Goal: Task Accomplishment & Management: Use online tool/utility

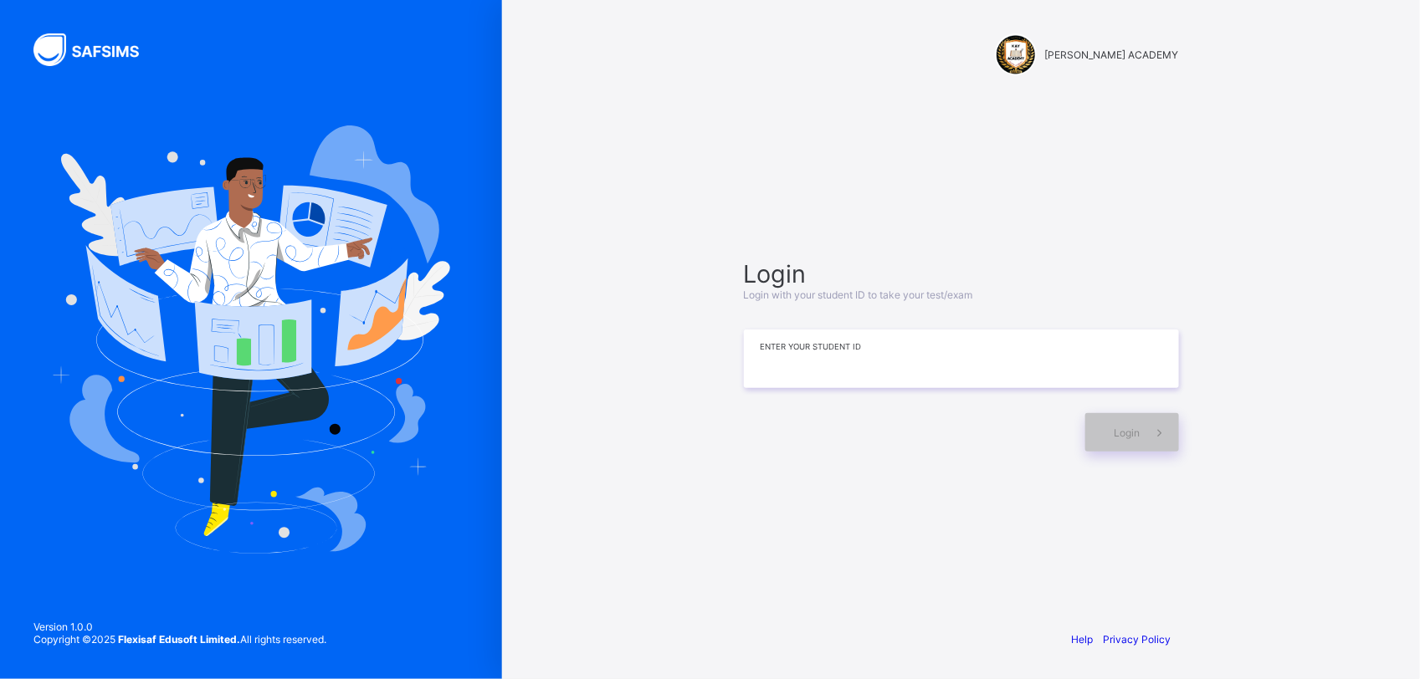
click at [923, 350] on input at bounding box center [961, 359] width 435 height 59
type input "**********"
click at [1122, 438] on span "Login" at bounding box center [1127, 433] width 26 height 13
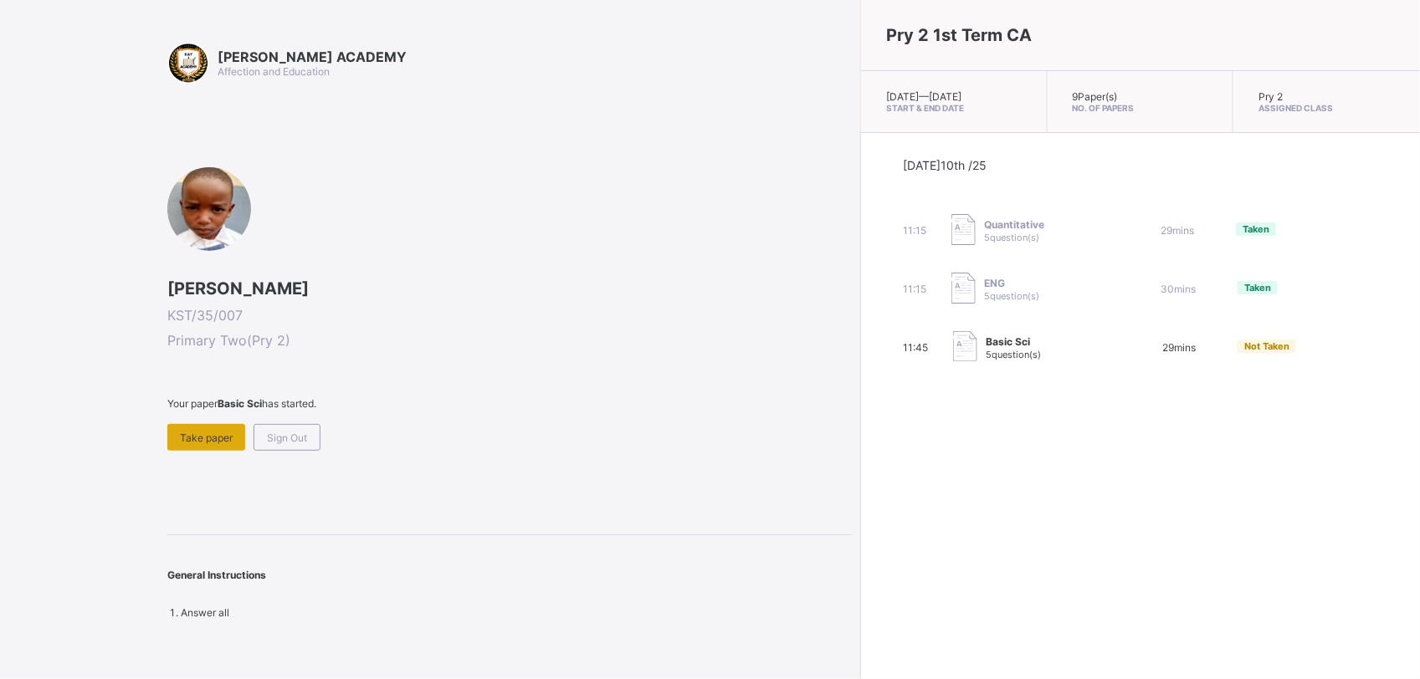
click at [210, 443] on div "Take paper" at bounding box center [206, 437] width 78 height 27
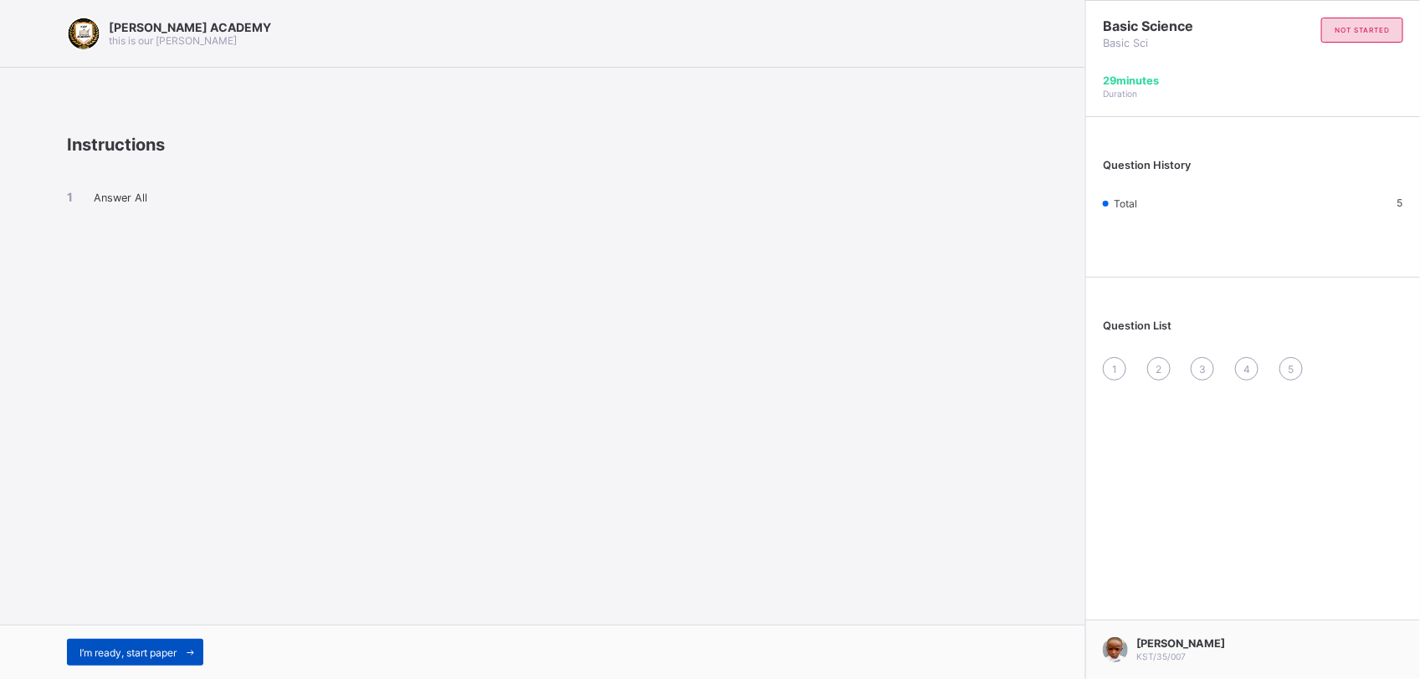
click at [193, 655] on icon at bounding box center [190, 653] width 13 height 11
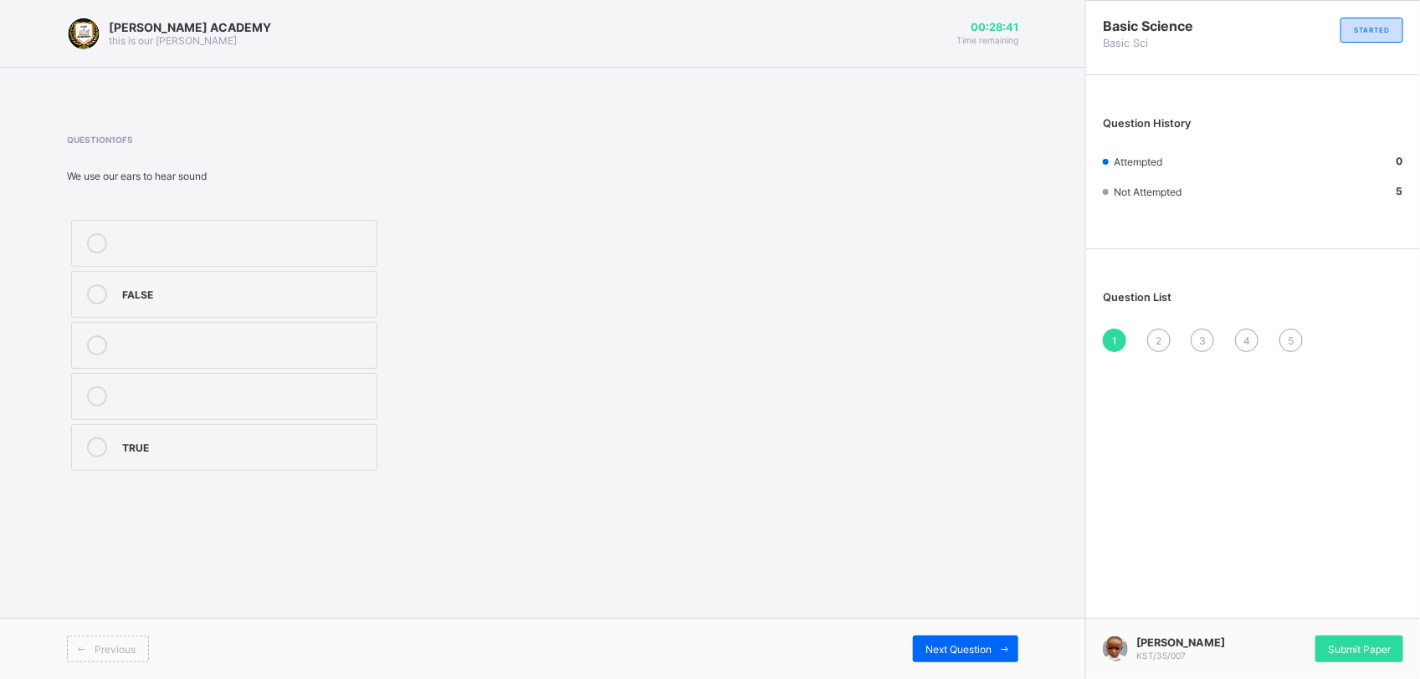
click at [96, 448] on icon at bounding box center [97, 448] width 20 height 20
click at [1216, 235] on div "Question History Attempted 1 Not Attempted 4" at bounding box center [1253, 166] width 334 height 165
click at [1153, 341] on div "2" at bounding box center [1158, 340] width 23 height 23
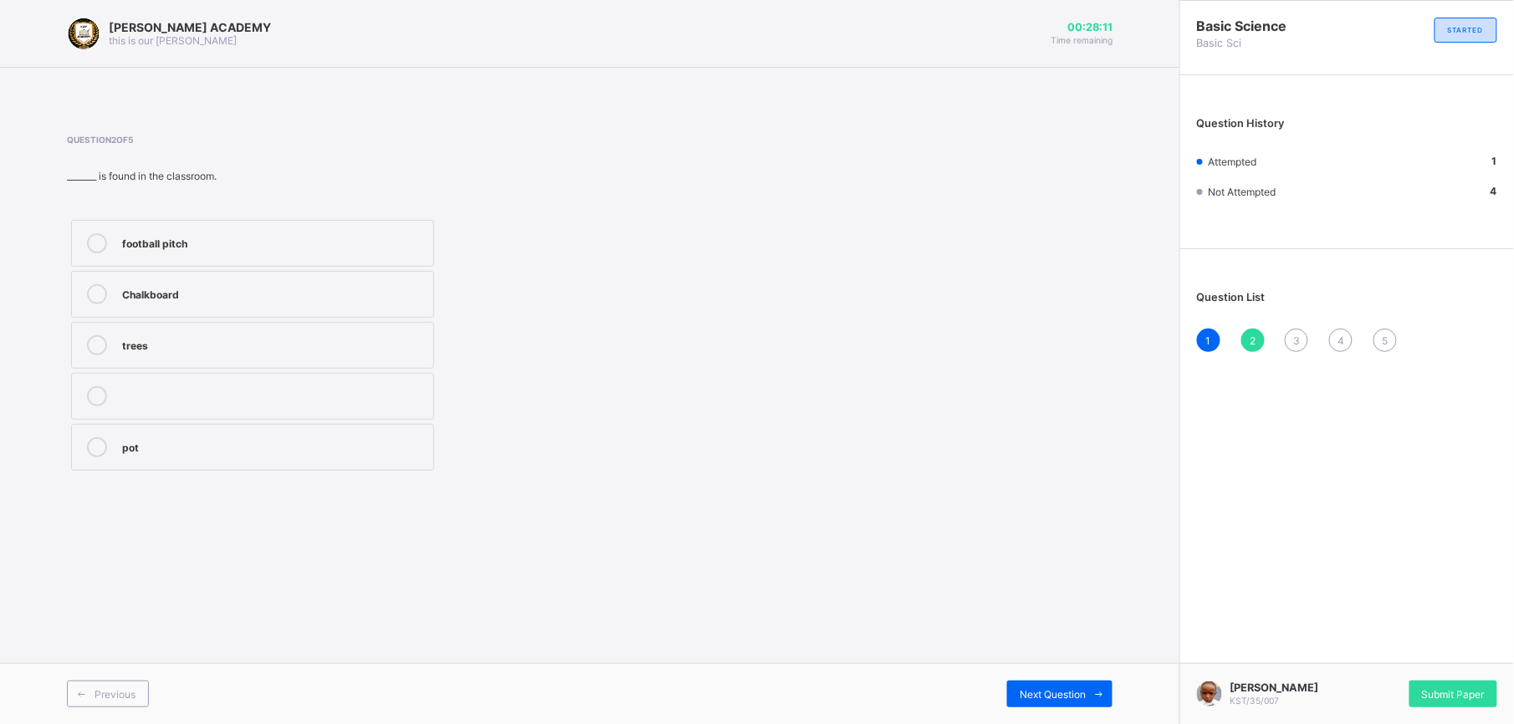
click at [100, 289] on icon at bounding box center [97, 294] width 20 height 20
click at [1297, 346] on div "3" at bounding box center [1296, 340] width 23 height 23
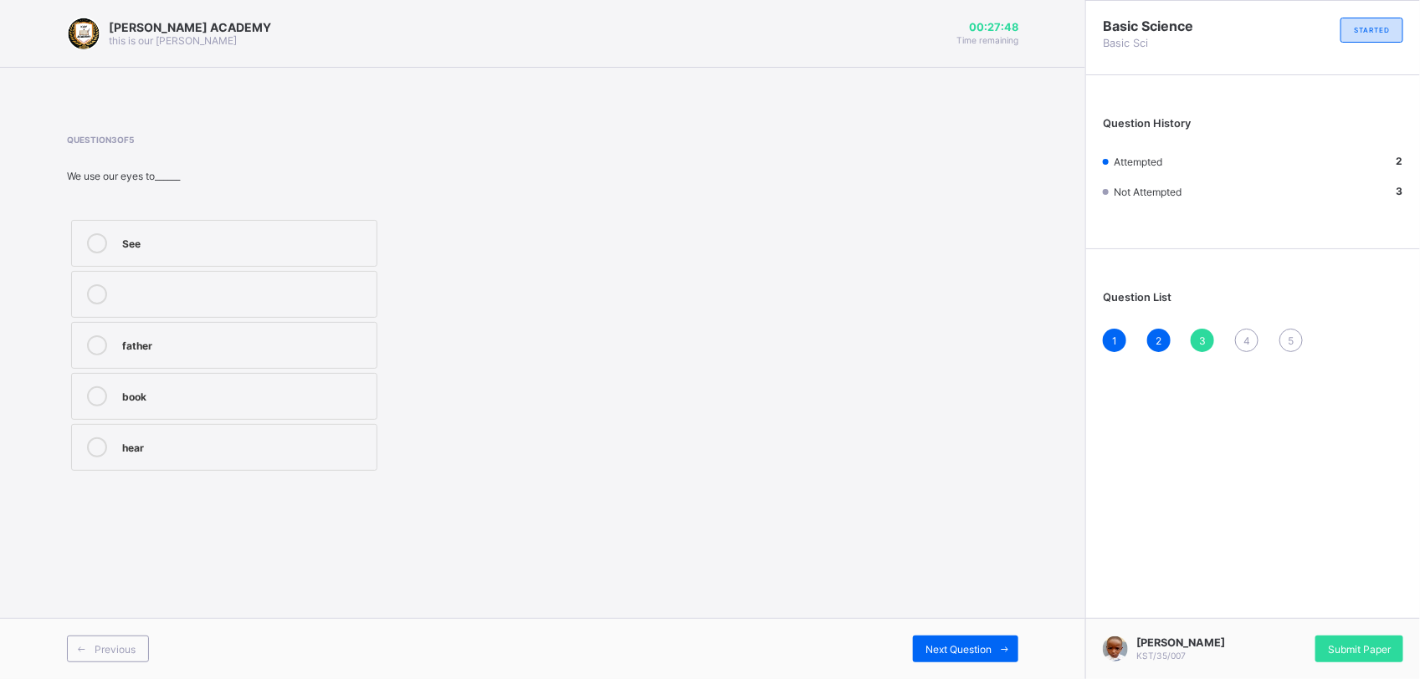
drag, startPoint x: 144, startPoint y: 212, endPoint x: 209, endPoint y: 243, distance: 72.6
click at [93, 247] on icon at bounding box center [97, 243] width 20 height 20
click at [97, 240] on icon at bounding box center [97, 243] width 20 height 20
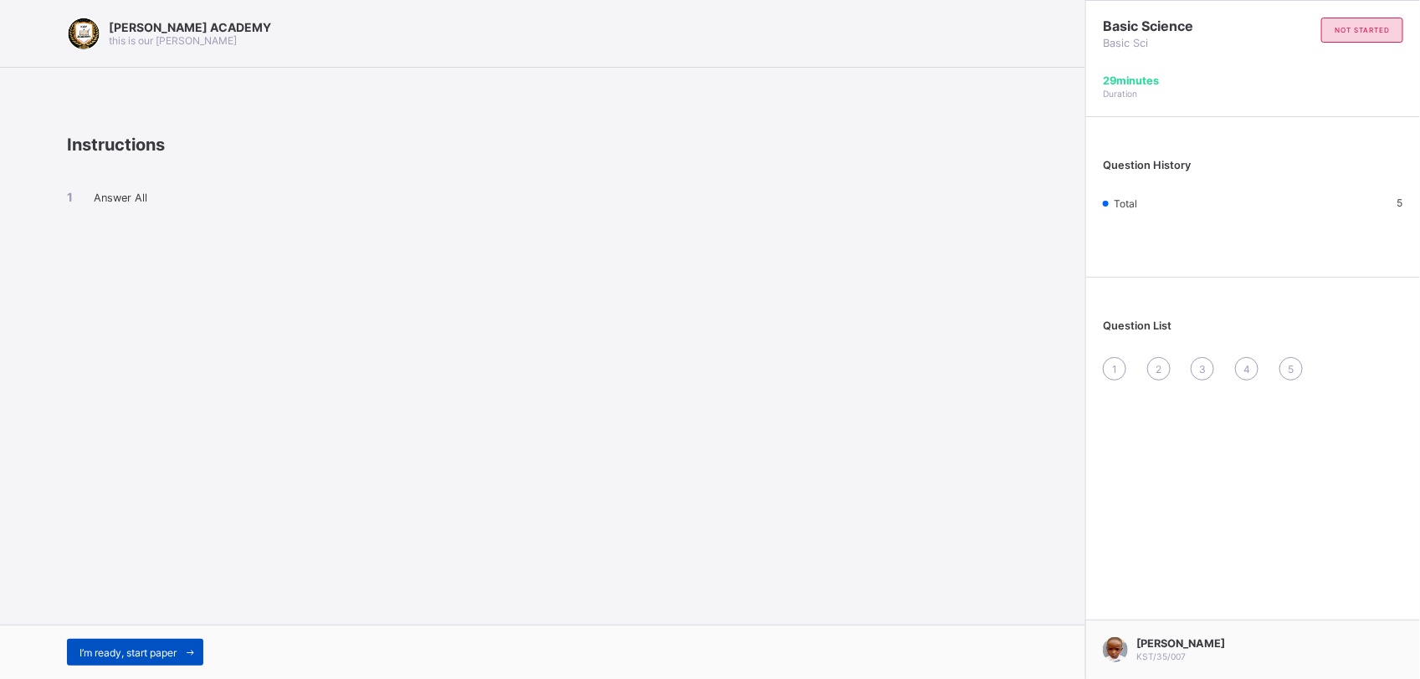
click at [159, 654] on span "I’m ready, start paper" at bounding box center [127, 653] width 97 height 13
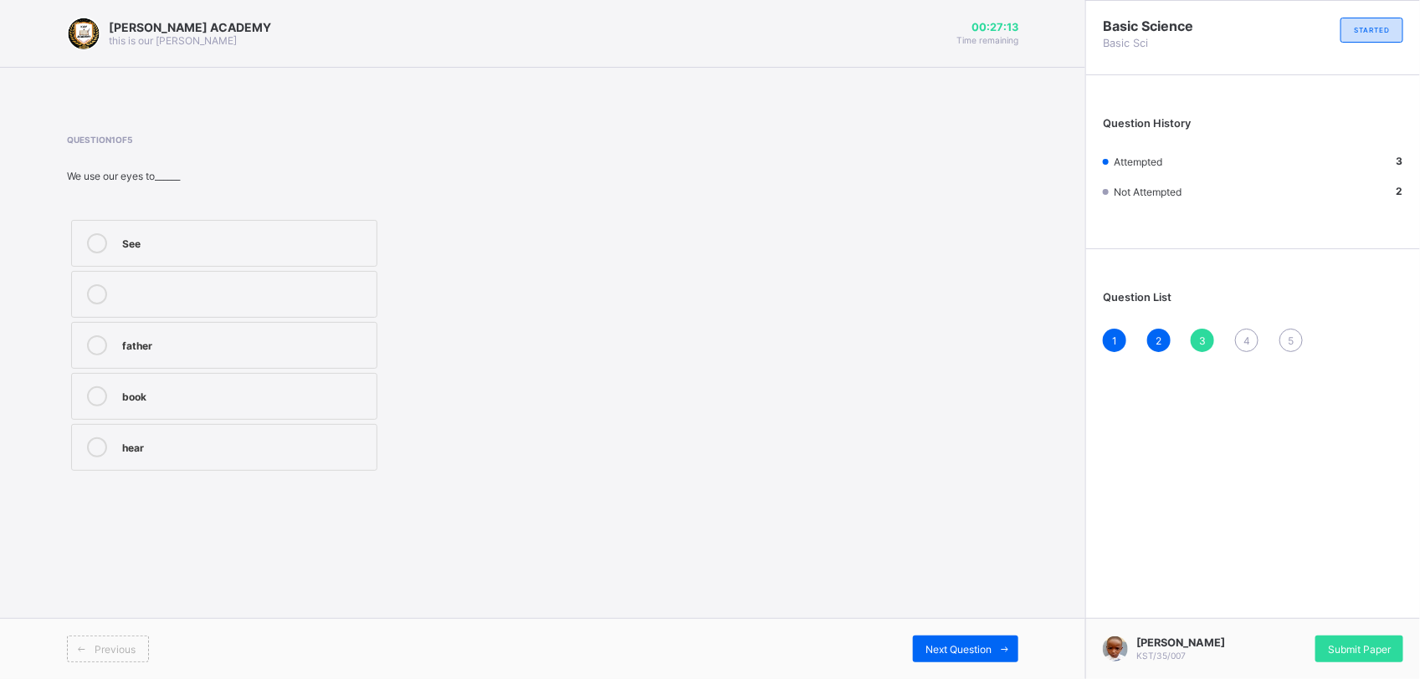
click at [1245, 330] on div "4" at bounding box center [1246, 340] width 23 height 23
click at [102, 290] on icon at bounding box center [97, 294] width 20 height 20
click at [1287, 337] on span "5" at bounding box center [1290, 341] width 6 height 13
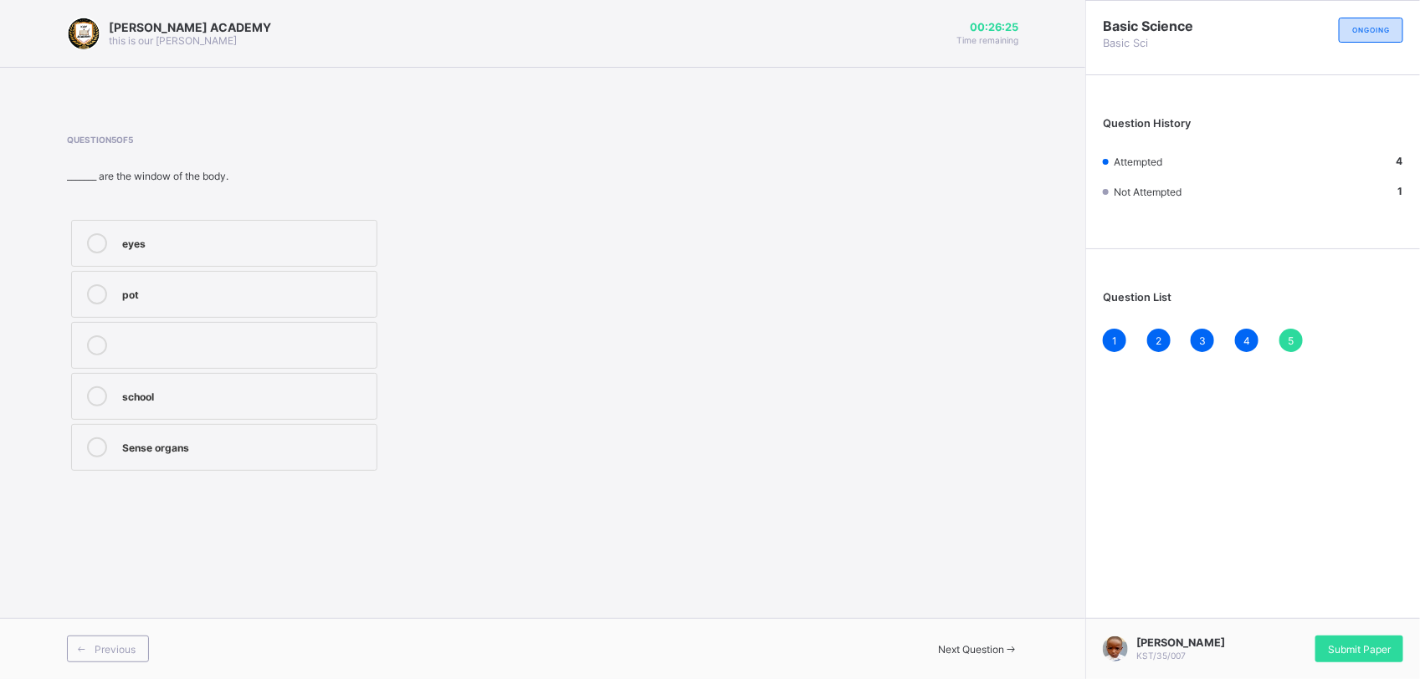
click at [96, 454] on icon at bounding box center [97, 448] width 20 height 20
click at [1366, 643] on span "Submit Paper" at bounding box center [1359, 649] width 63 height 13
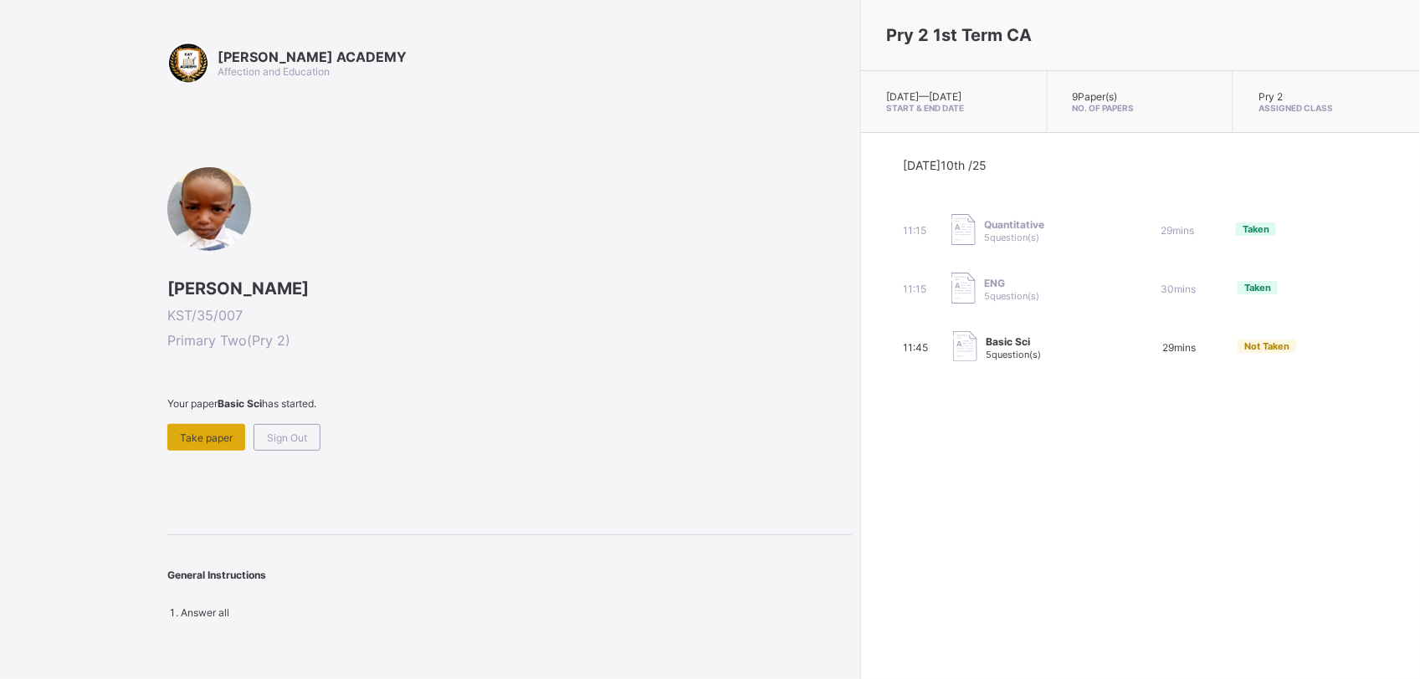
click at [182, 441] on div "Take paper" at bounding box center [206, 437] width 78 height 27
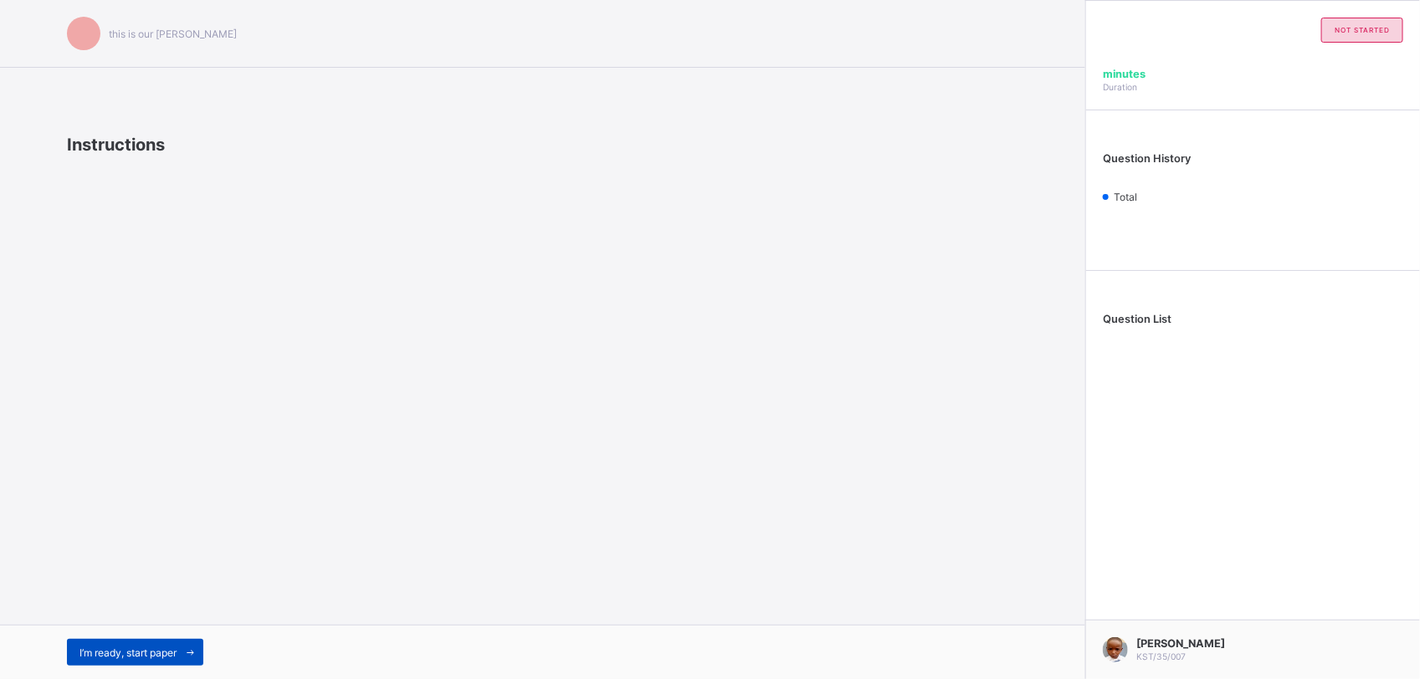
click at [117, 644] on div "I’m ready, start paper" at bounding box center [135, 652] width 136 height 27
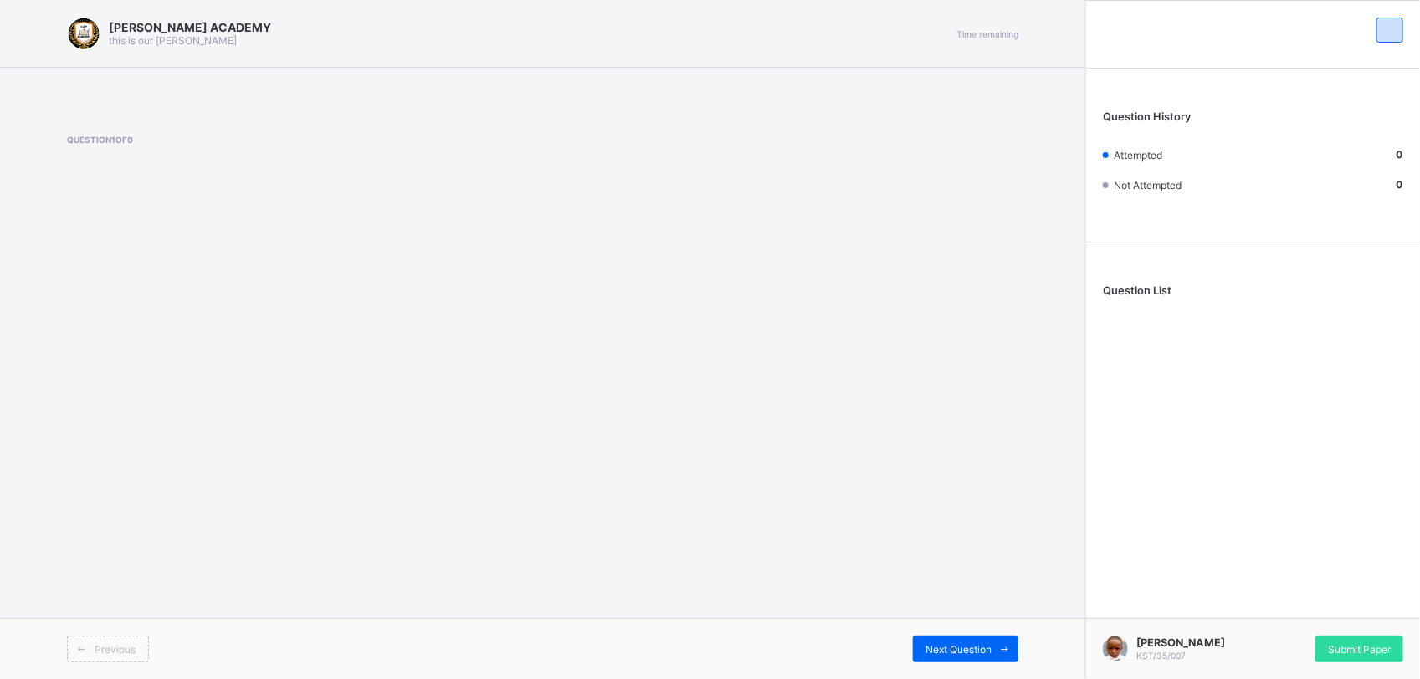
click at [114, 642] on div "Previous" at bounding box center [108, 649] width 82 height 27
click at [724, 389] on div "[PERSON_NAME] ACADEMY this is our [PERSON_NAME] Time remaining Question 1 of 0 …" at bounding box center [542, 339] width 1085 height 679
click at [983, 657] on div "Next Question" at bounding box center [965, 649] width 105 height 27
click at [900, 390] on div "[PERSON_NAME] ACADEMY this is our [PERSON_NAME] Time remaining Question 1 of 0 …" at bounding box center [542, 339] width 1085 height 679
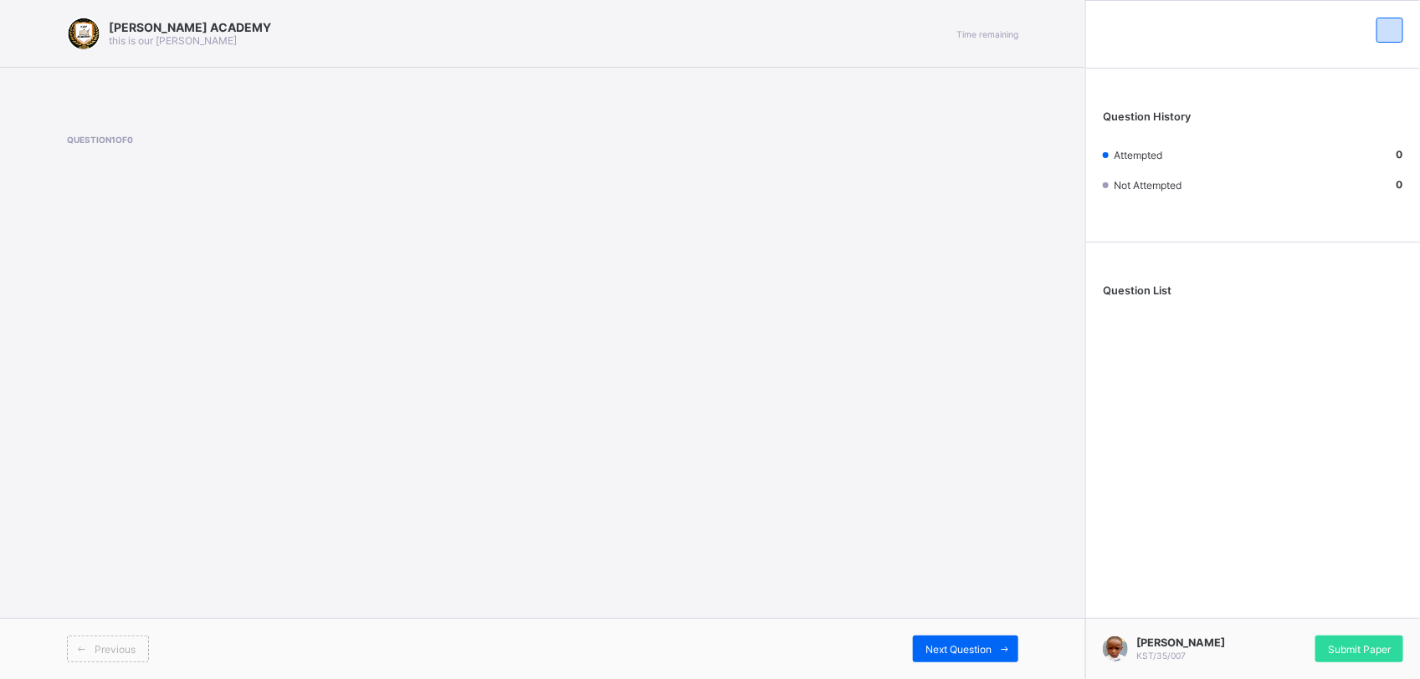
click at [900, 390] on div "[PERSON_NAME] ACADEMY this is our [PERSON_NAME] Time remaining Question 1 of 0 …" at bounding box center [542, 339] width 1085 height 679
click at [1380, 636] on div "Submit Paper" at bounding box center [1359, 649] width 88 height 27
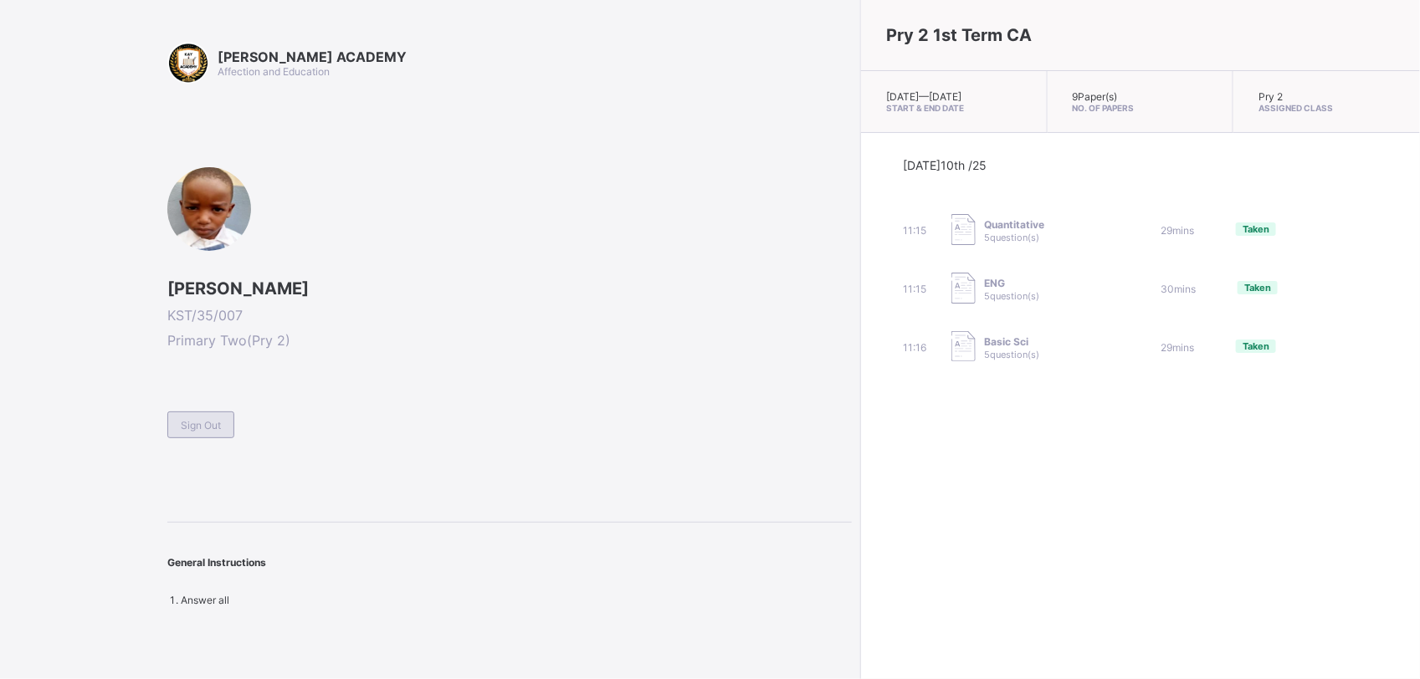
click at [187, 419] on span "Sign Out" at bounding box center [201, 425] width 40 height 13
